Goal: Find specific page/section: Find specific page/section

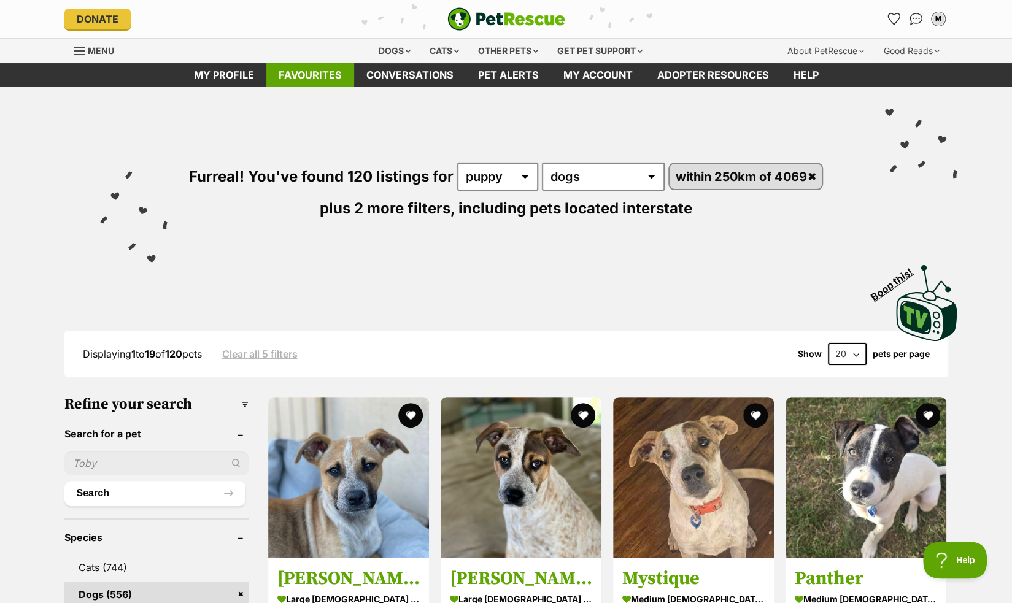
click at [324, 79] on link "Favourites" at bounding box center [310, 75] width 88 height 24
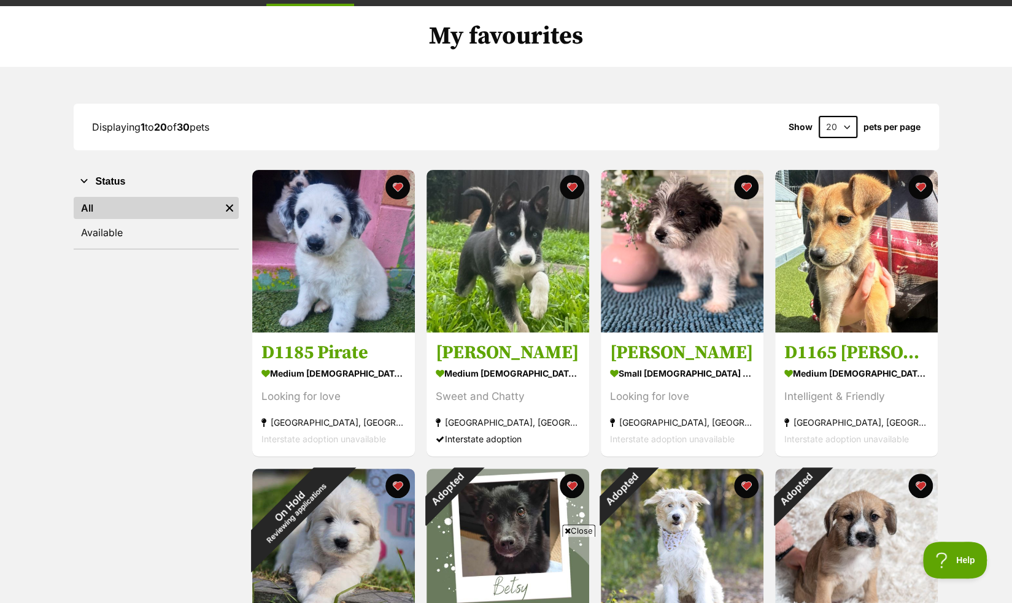
scroll to position [82, 0]
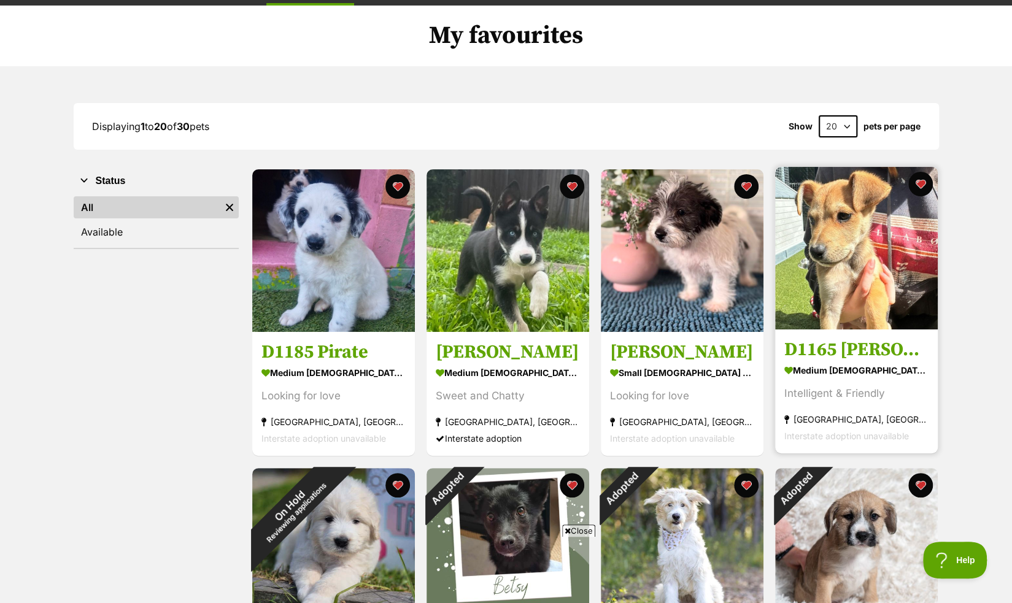
click at [875, 344] on h3 "D1165 Wilson" at bounding box center [856, 350] width 144 height 23
